Goal: Find specific page/section: Find specific page/section

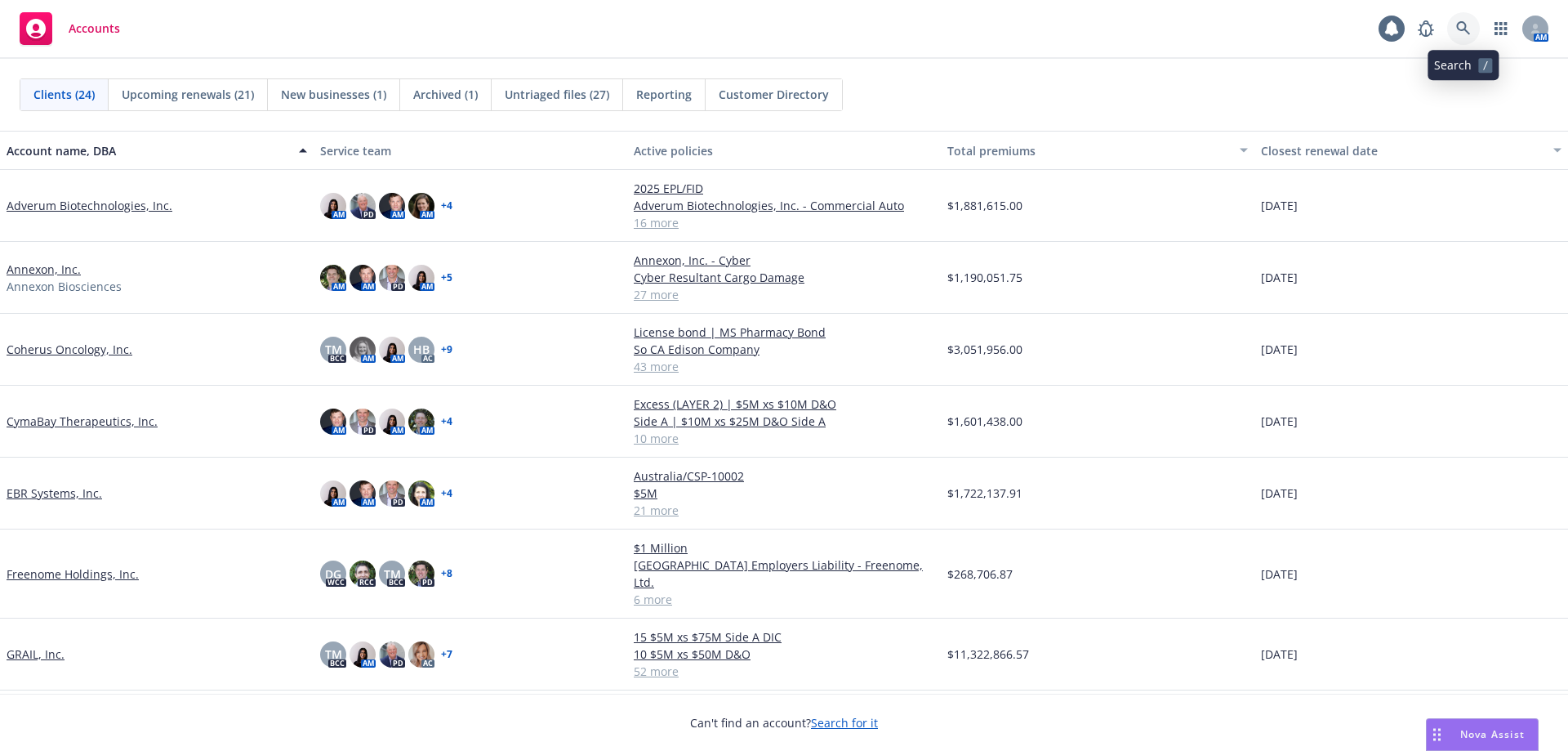
click at [1460, 25] on icon at bounding box center [1463, 28] width 15 height 15
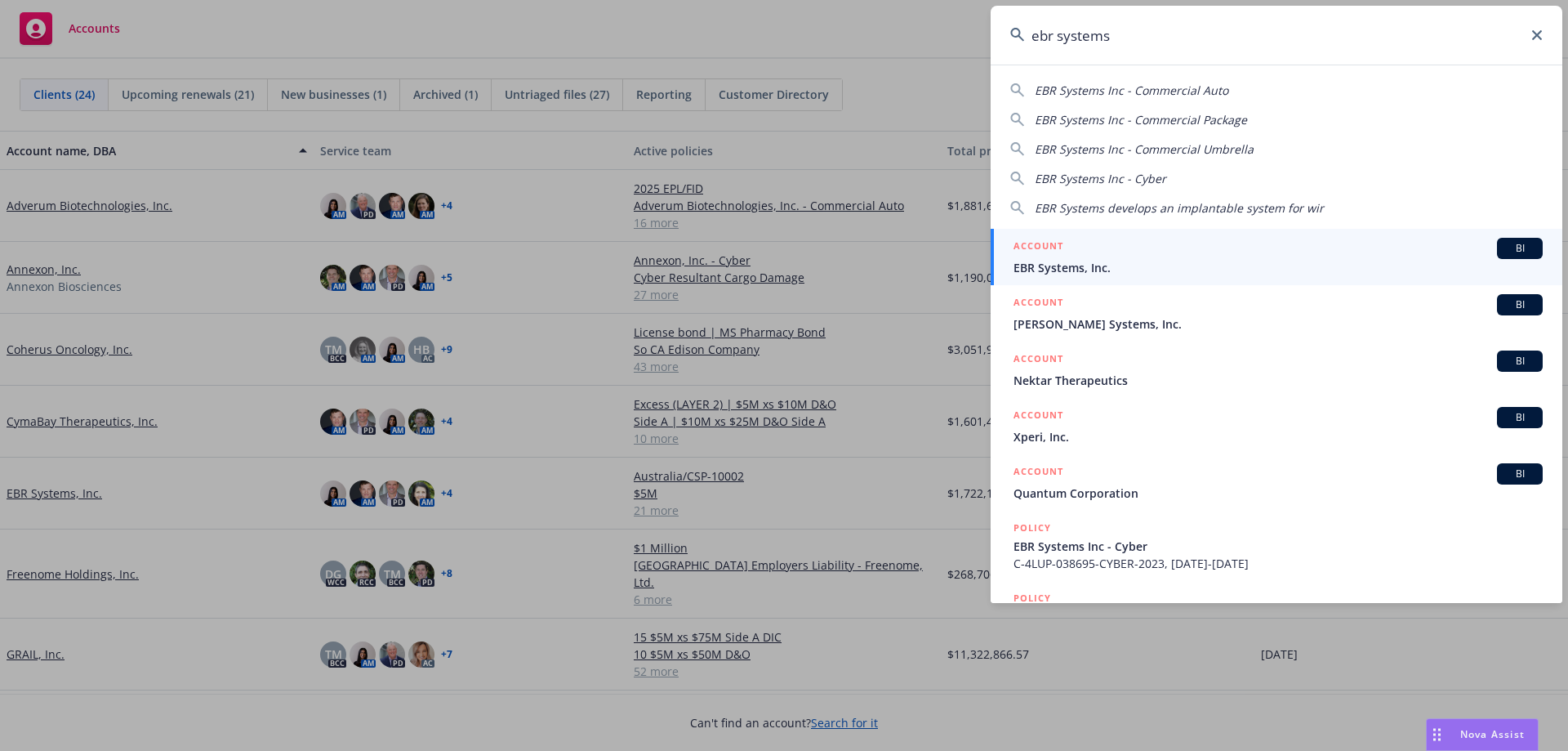
type input "ebr systems"
click at [1222, 262] on span "EBR Systems, Inc." at bounding box center [1277, 267] width 529 height 17
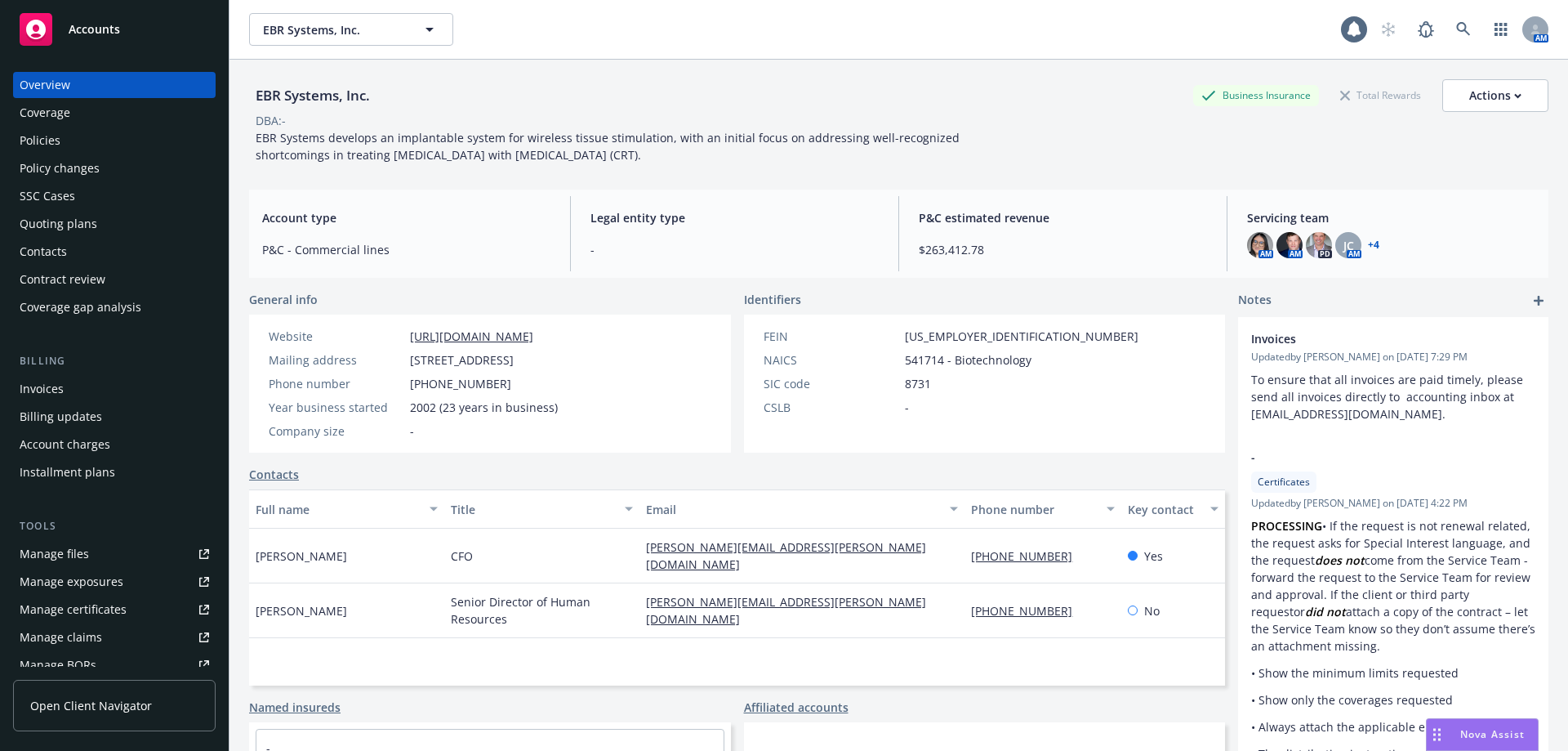
click at [119, 139] on div "Policies" at bounding box center [114, 140] width 189 height 26
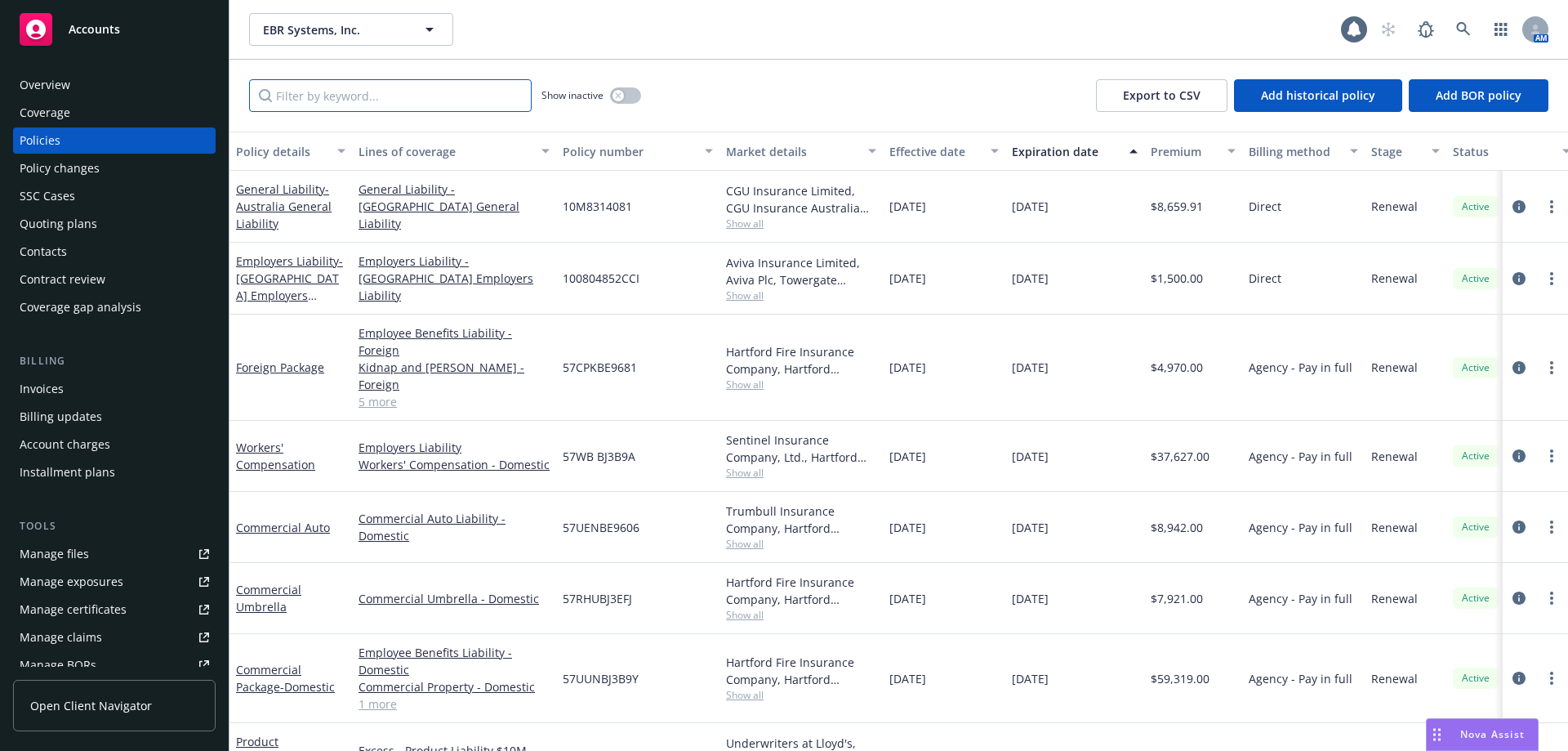
click at [316, 99] on input "Filter by keyword..." at bounding box center [390, 95] width 283 height 33
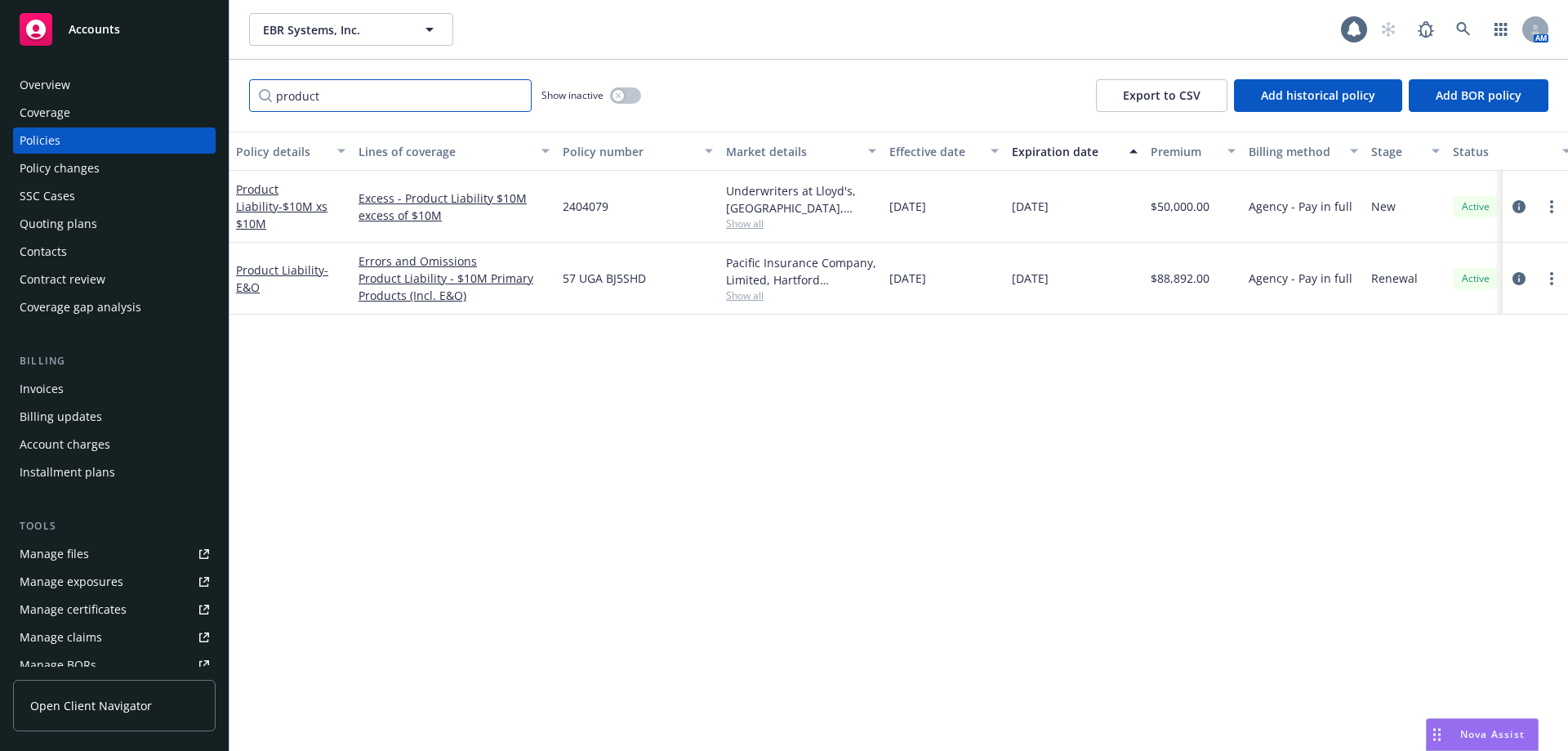
drag, startPoint x: 348, startPoint y: 99, endPoint x: 202, endPoint y: 62, distance: 150.6
click at [223, 63] on div "Accounts Overview Coverage Policies Policy changes SSC Cases Quoting plans Cont…" at bounding box center [784, 375] width 1568 height 751
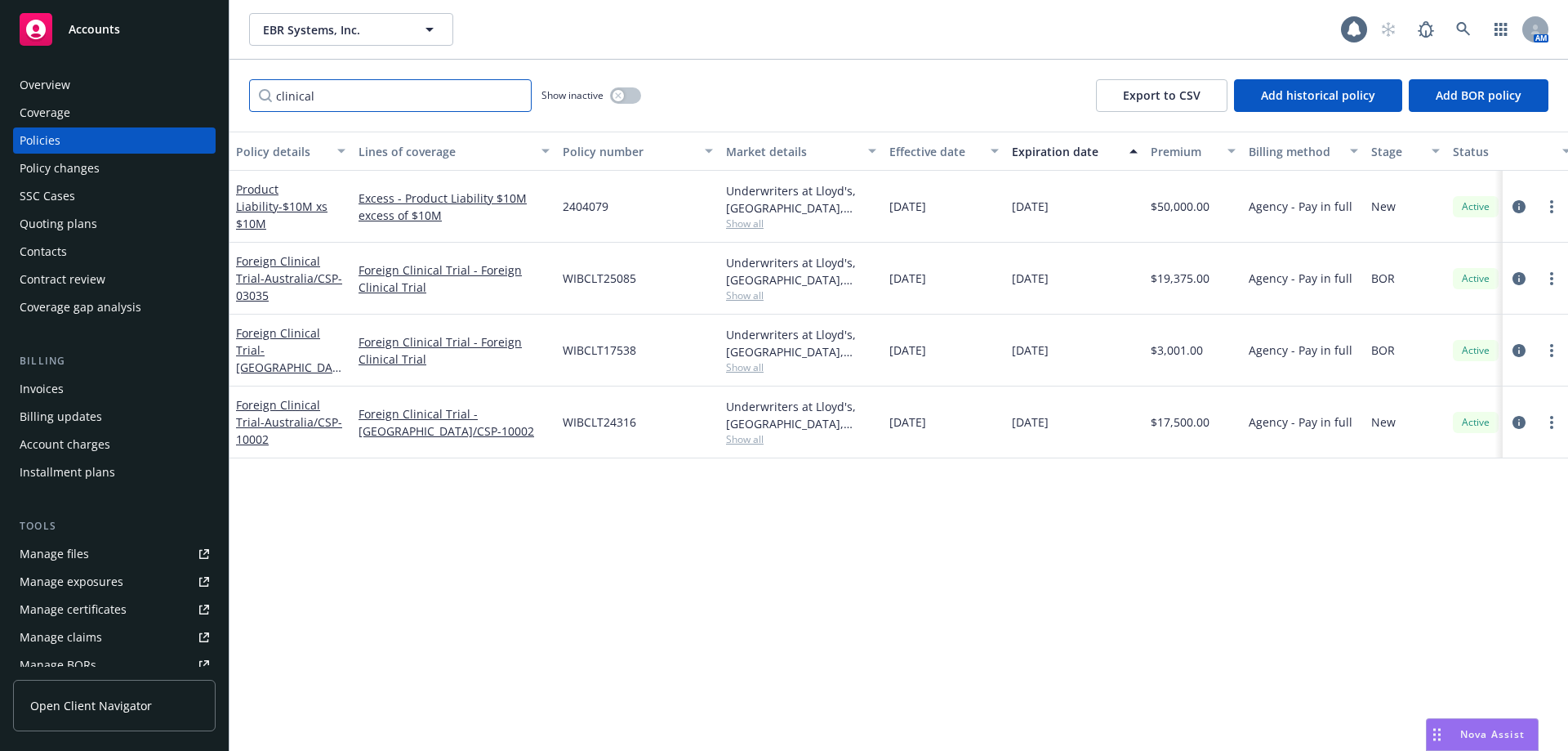
type input "clinical"
